Goal: Task Accomplishment & Management: Manage account settings

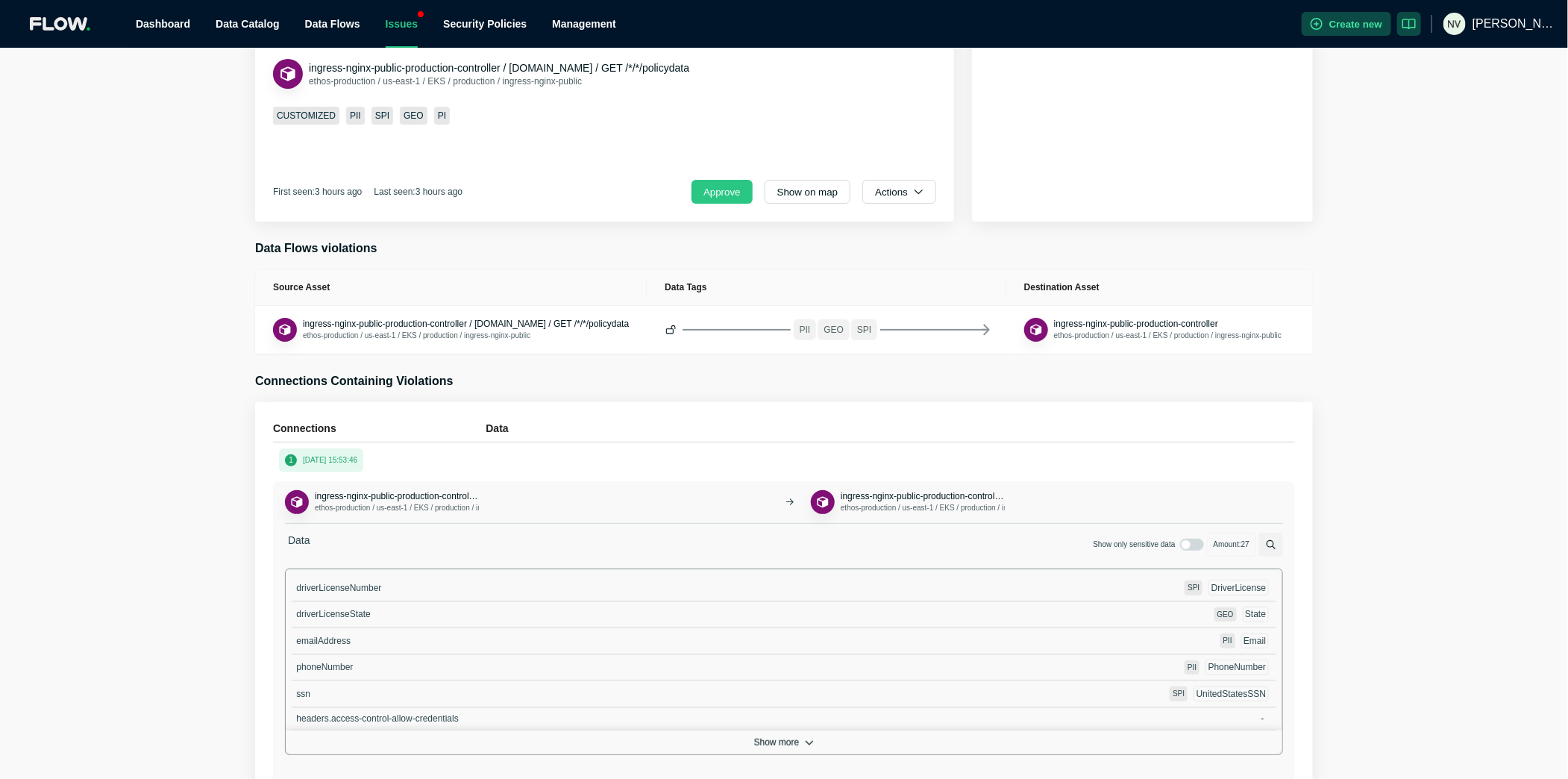
scroll to position [223, 0]
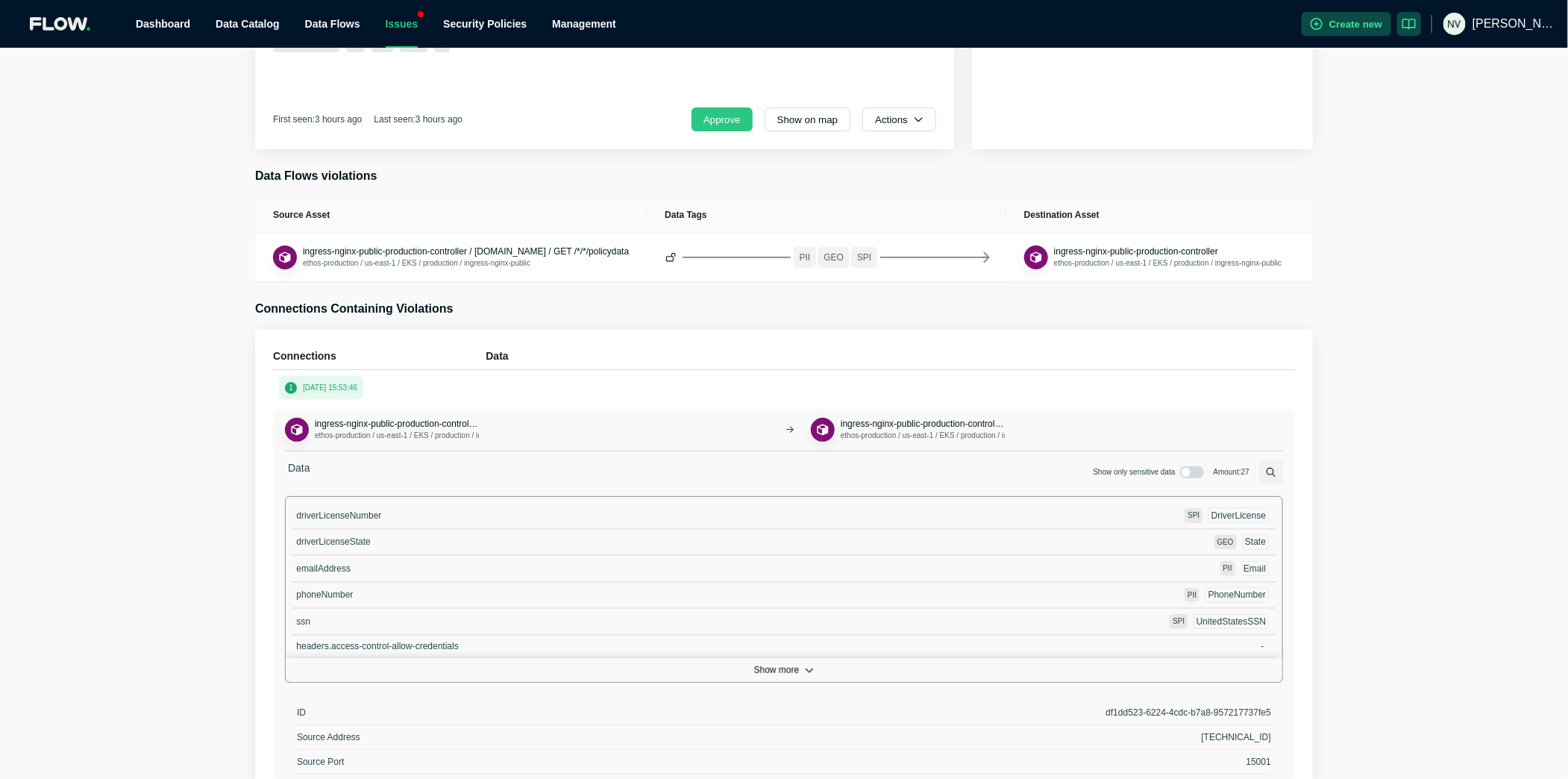
click at [350, 511] on span "driverLicenseNumber" at bounding box center [339, 516] width 85 height 10
copy span "driverLicenseNumber"
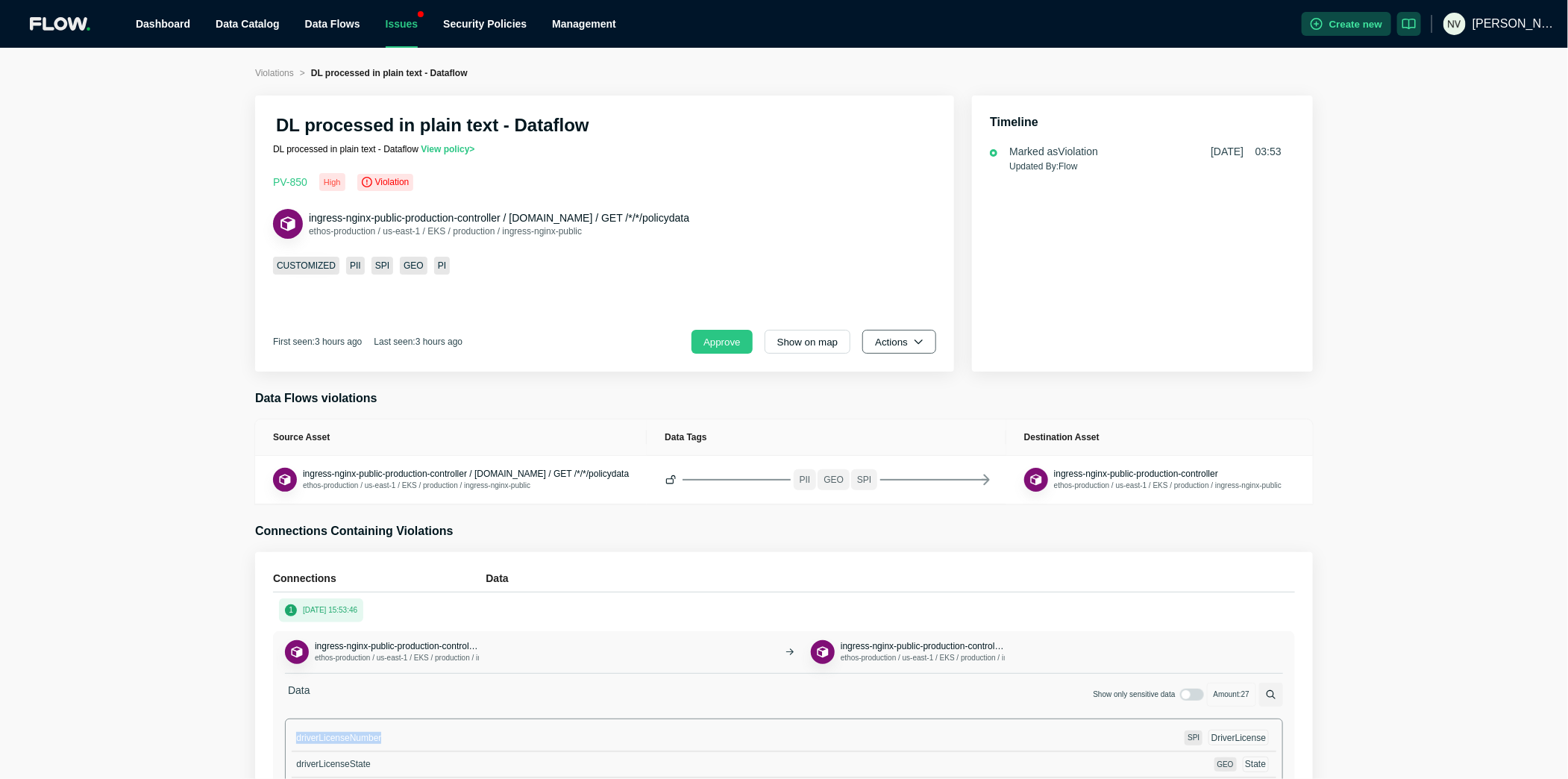
click at [900, 349] on button "Actions" at bounding box center [900, 341] width 74 height 24
click at [897, 413] on span "Dismiss" at bounding box center [905, 408] width 52 height 15
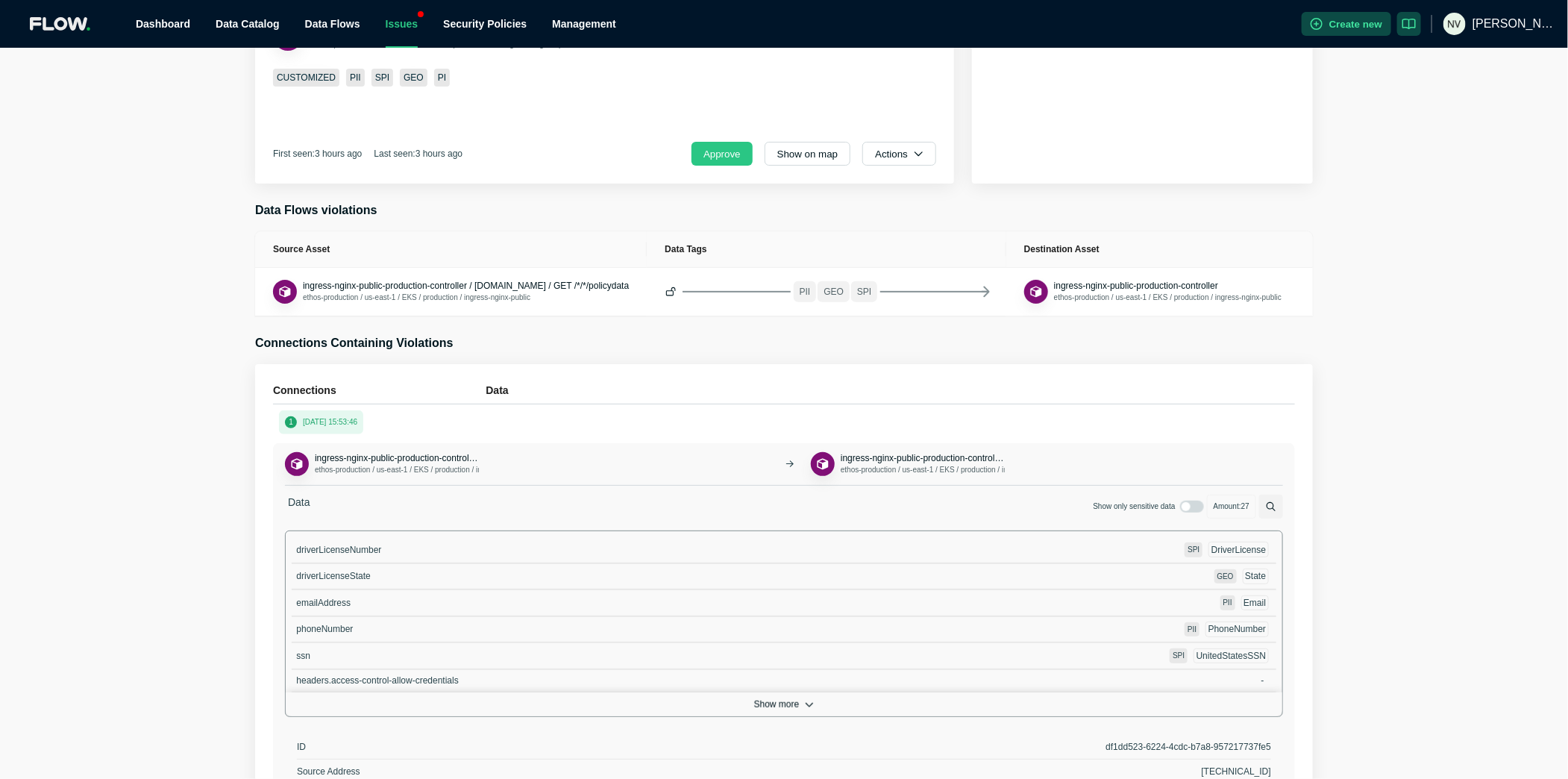
scroll to position [195, 0]
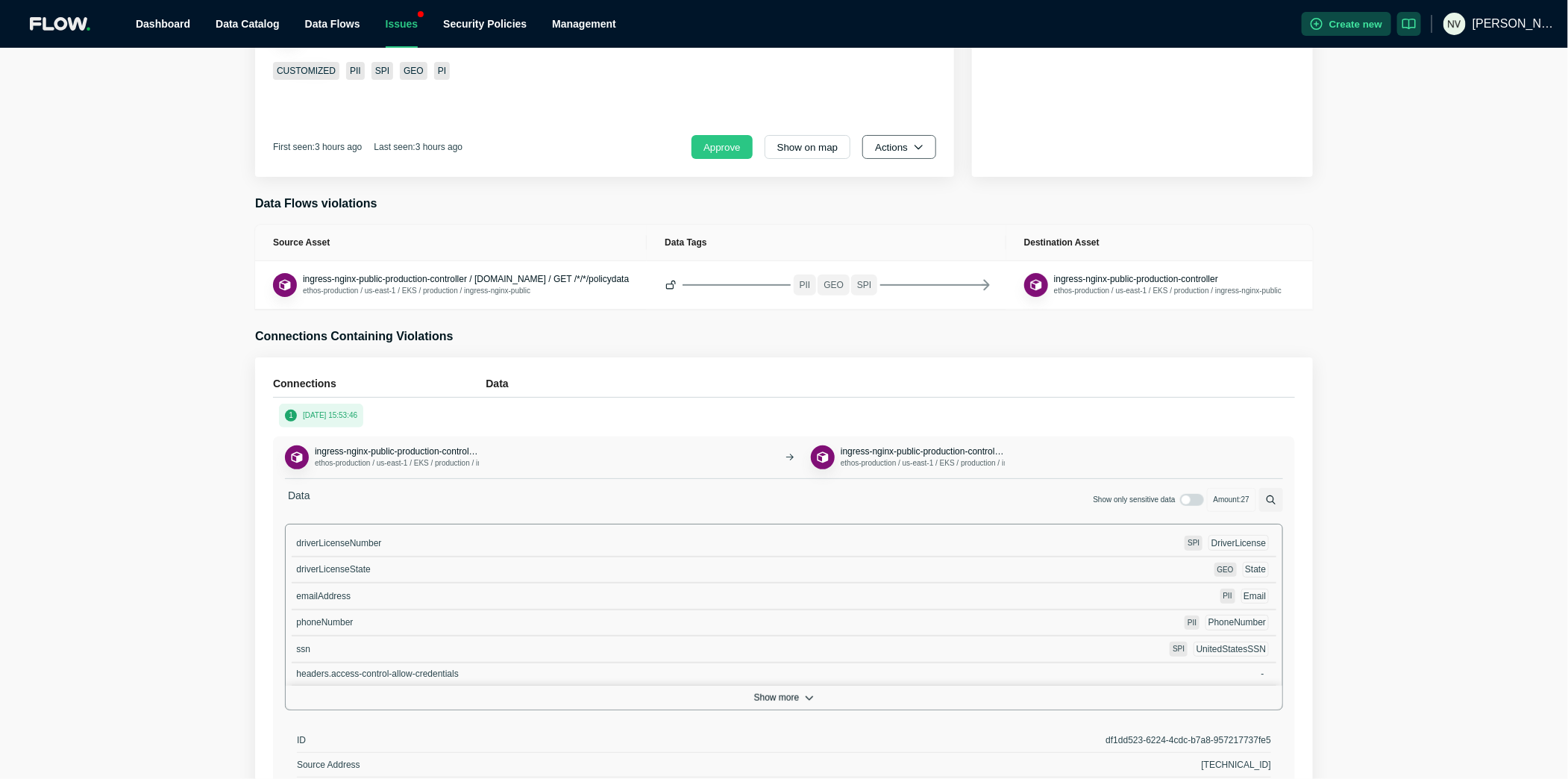
click at [919, 152] on button "Actions" at bounding box center [900, 146] width 74 height 24
click at [929, 213] on span "Dismiss" at bounding box center [905, 213] width 52 height 15
